Goal: Information Seeking & Learning: Learn about a topic

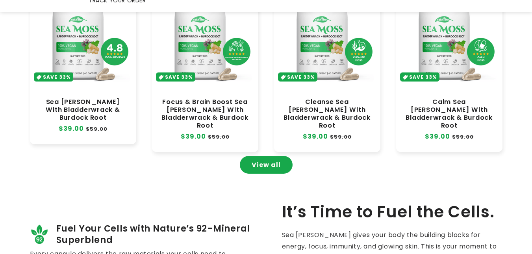
scroll to position [426, 0]
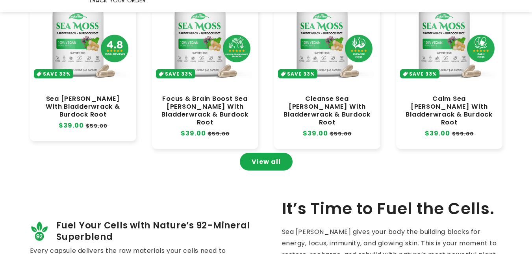
click at [269, 153] on link "View all" at bounding box center [266, 162] width 53 height 18
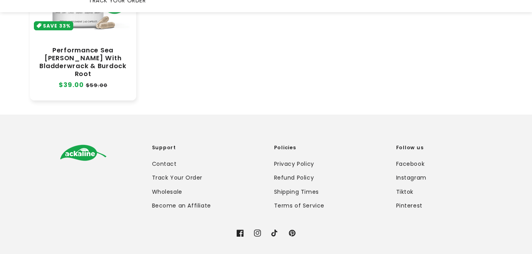
scroll to position [555, 0]
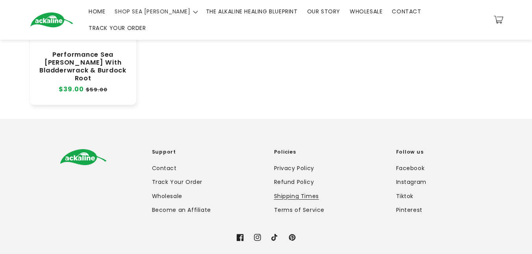
click at [294, 189] on link "Shipping Times" at bounding box center [296, 196] width 45 height 14
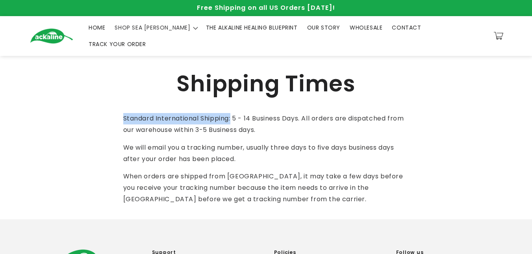
drag, startPoint x: 233, startPoint y: 106, endPoint x: 118, endPoint y: 108, distance: 115.0
click at [118, 108] on section "Shipping Times Standard International Shipping: 5 - 14 Business Days. All order…" at bounding box center [266, 137] width 532 height 163
click at [54, 31] on img at bounding box center [51, 35] width 43 height 15
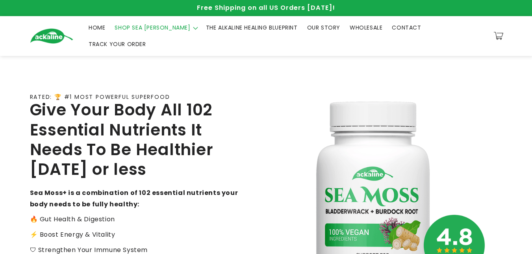
click at [144, 29] on span "SHOP SEA [PERSON_NAME]" at bounding box center [153, 27] width 76 height 7
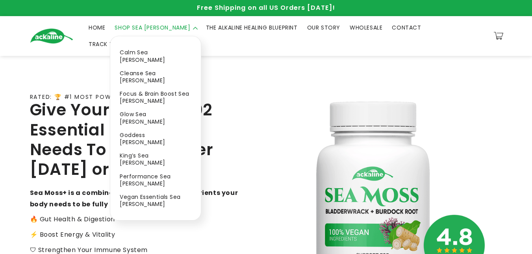
click at [260, 82] on div "RATED: 🏆 #1 MOST POWERFUL SUPERFOOD Give Your Body All 102 Essential Nutrients …" at bounding box center [148, 207] width 236 height 274
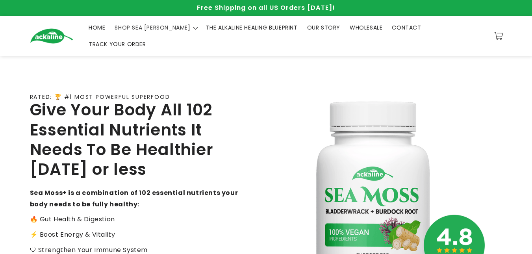
click at [248, 28] on span "THE ALKALINE HEALING BLUEPRINT" at bounding box center [252, 27] width 92 height 7
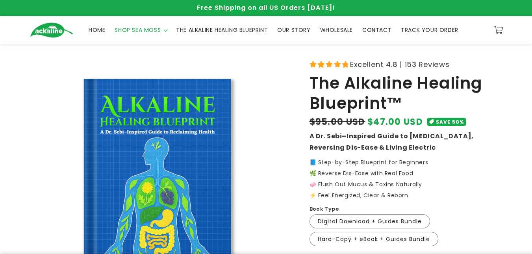
click at [145, 29] on span "SHOP SEA MOSS" at bounding box center [138, 29] width 46 height 7
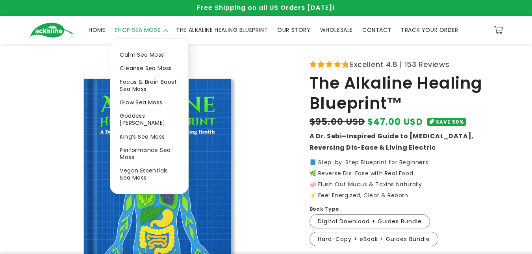
click at [149, 64] on link "Cleanse Sea Moss" at bounding box center [149, 67] width 78 height 13
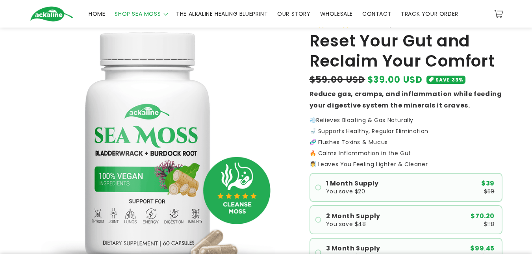
scroll to position [39, 0]
click at [35, 15] on img at bounding box center [51, 13] width 43 height 15
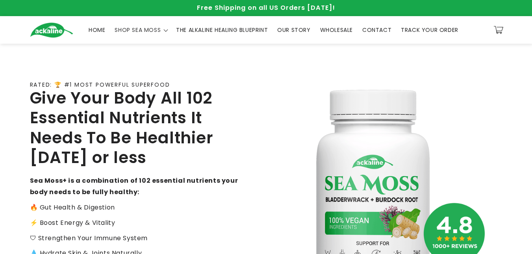
click at [49, 31] on img at bounding box center [51, 29] width 43 height 15
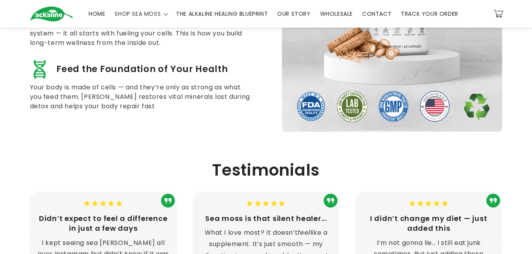
scroll to position [748, 0]
